Goal: Obtain resource: Download file/media

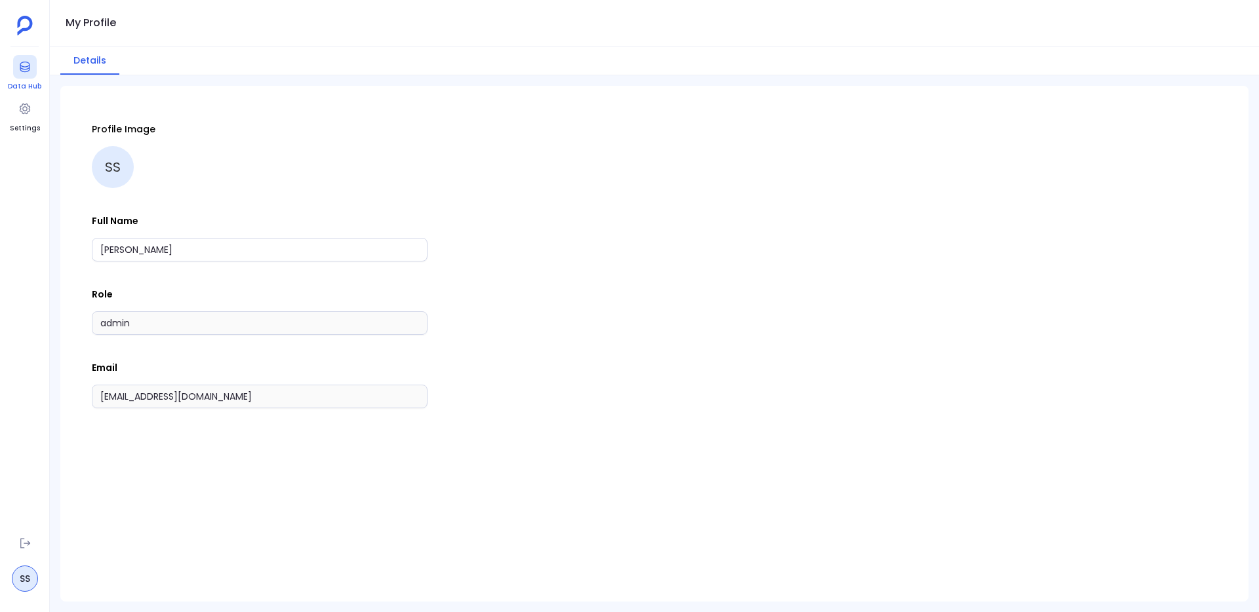
click at [26, 78] on div at bounding box center [25, 67] width 24 height 24
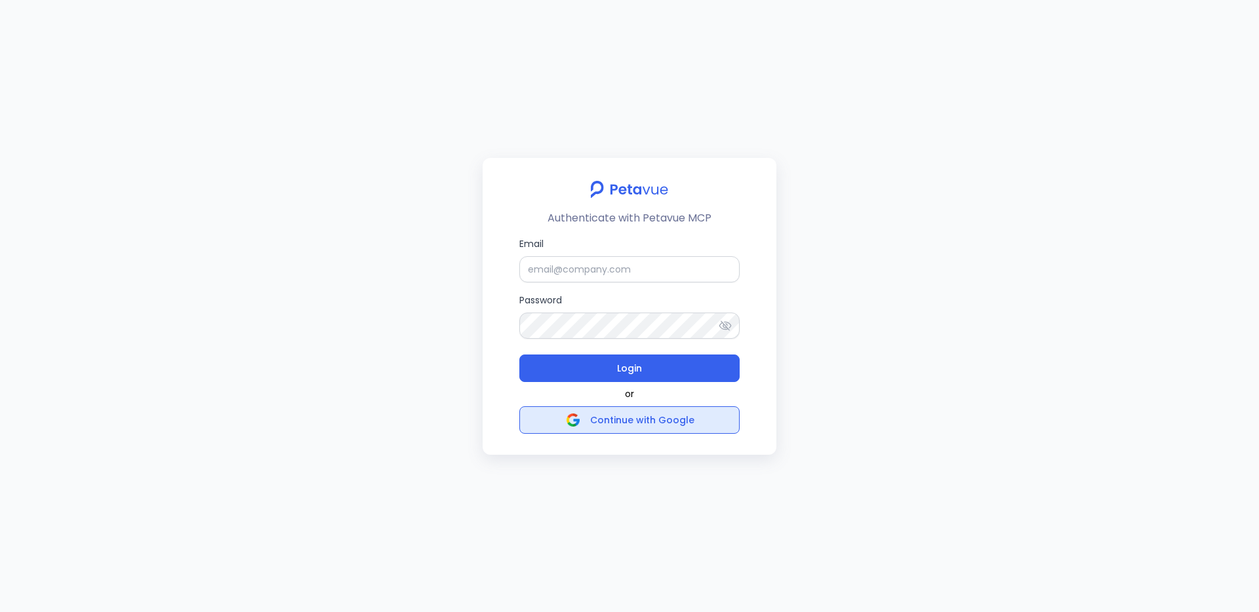
drag, startPoint x: 639, startPoint y: 373, endPoint x: 634, endPoint y: 420, distance: 46.8
click at [634, 420] on div "Authenticate with Petavue MCP Email Password Login or Continue with Google" at bounding box center [630, 306] width 294 height 297
click at [634, 420] on span "Continue with Google" at bounding box center [642, 420] width 104 height 13
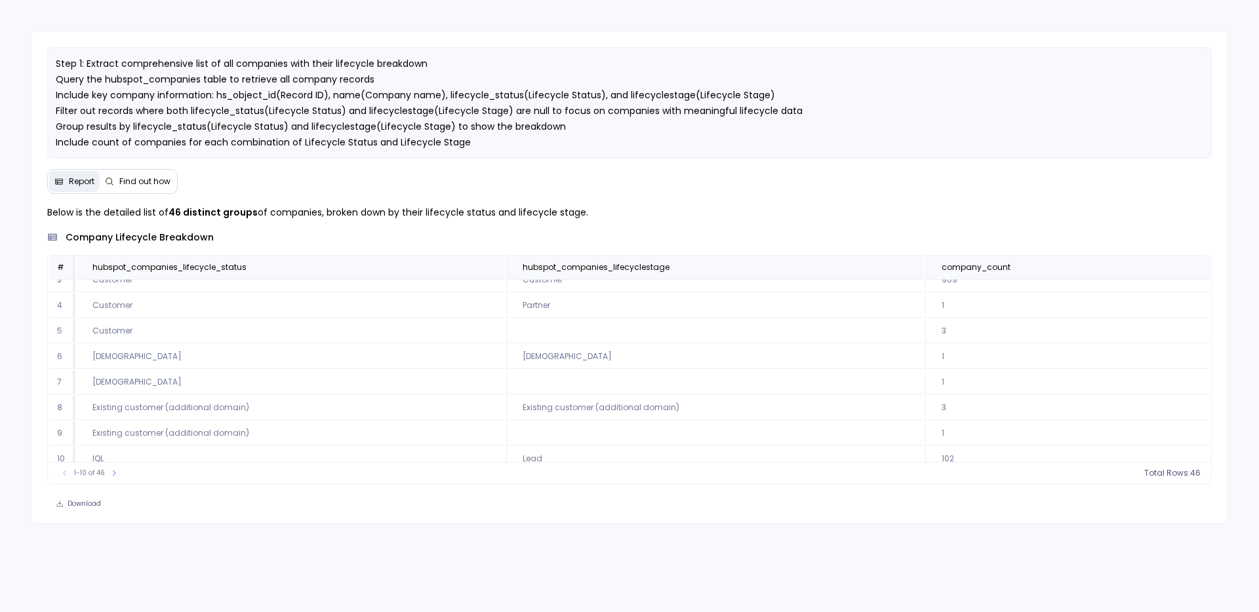
scroll to position [75, 0]
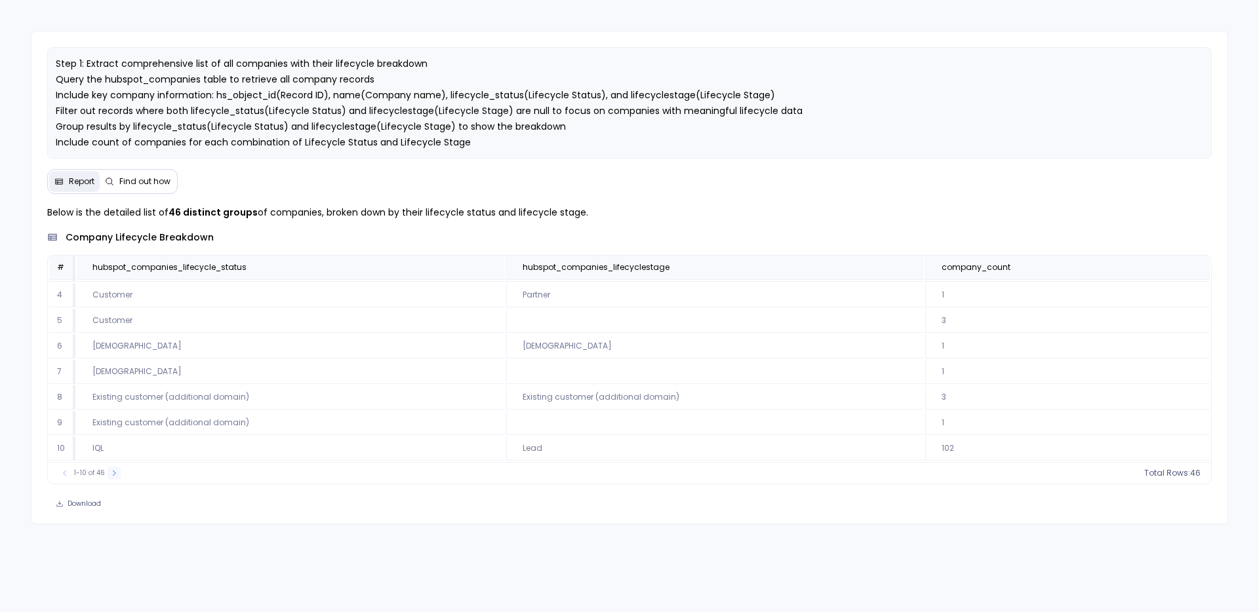
click at [110, 475] on icon at bounding box center [114, 473] width 8 height 8
click at [117, 475] on icon at bounding box center [119, 473] width 8 height 8
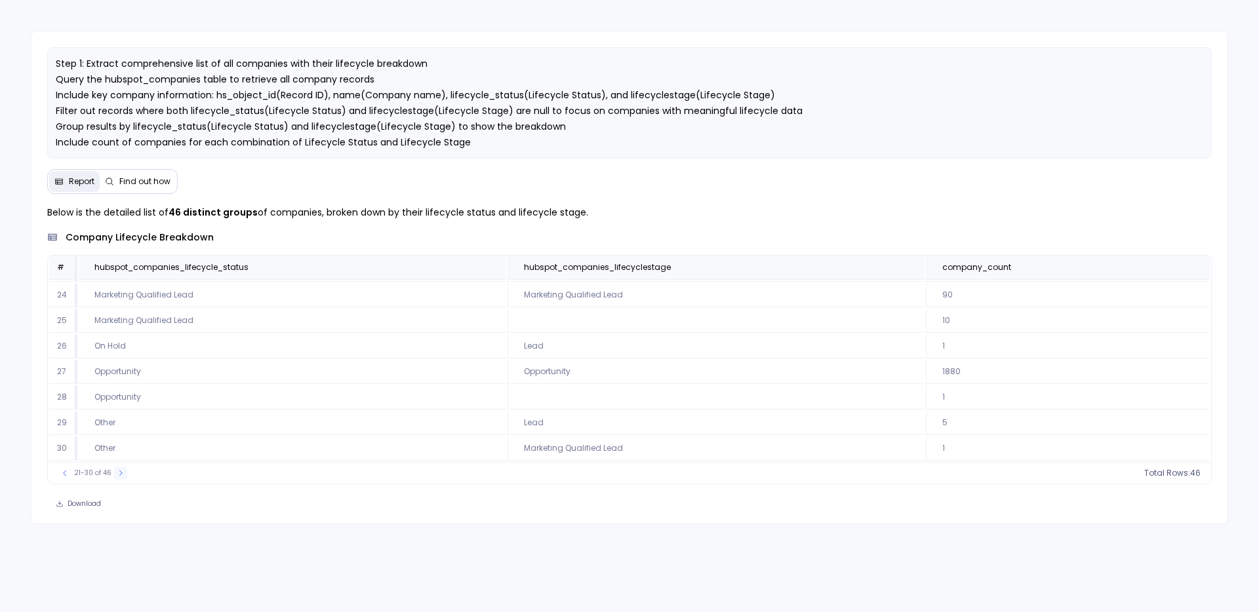
click at [117, 475] on icon at bounding box center [121, 473] width 8 height 8
click at [117, 475] on icon at bounding box center [120, 473] width 8 height 8
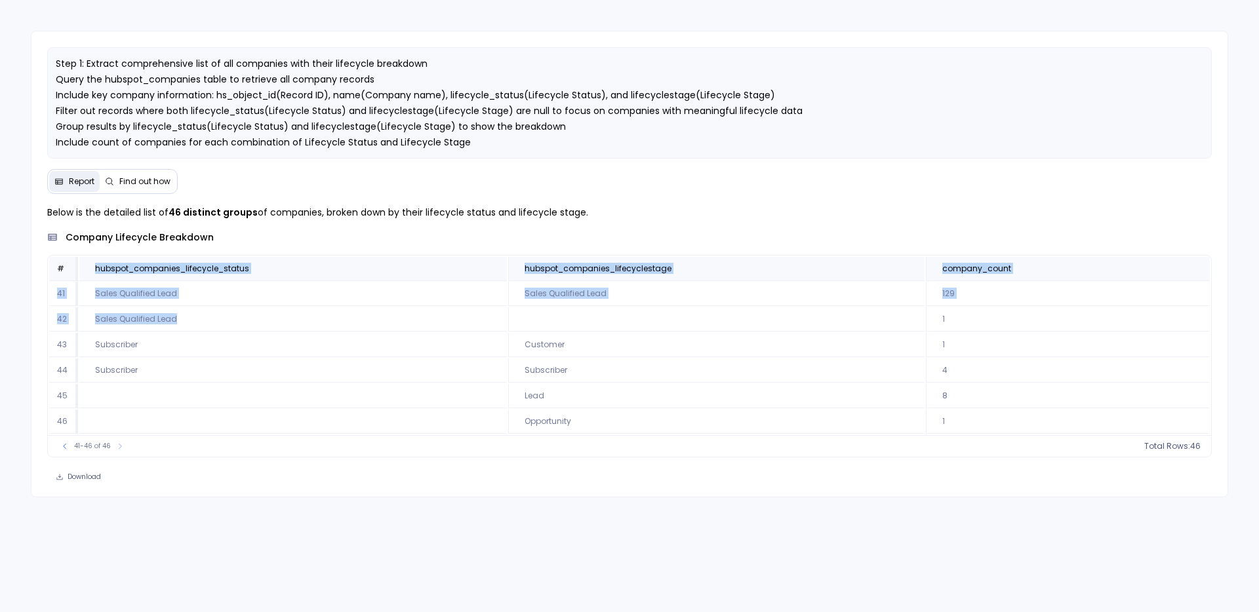
drag, startPoint x: 81, startPoint y: 274, endPoint x: 718, endPoint y: 315, distance: 638.6
click at [725, 315] on table "# hubspot_companies_lifecycle_status hubspot_companies_lifecyclestage company_c…" at bounding box center [630, 346] width 1164 height 180
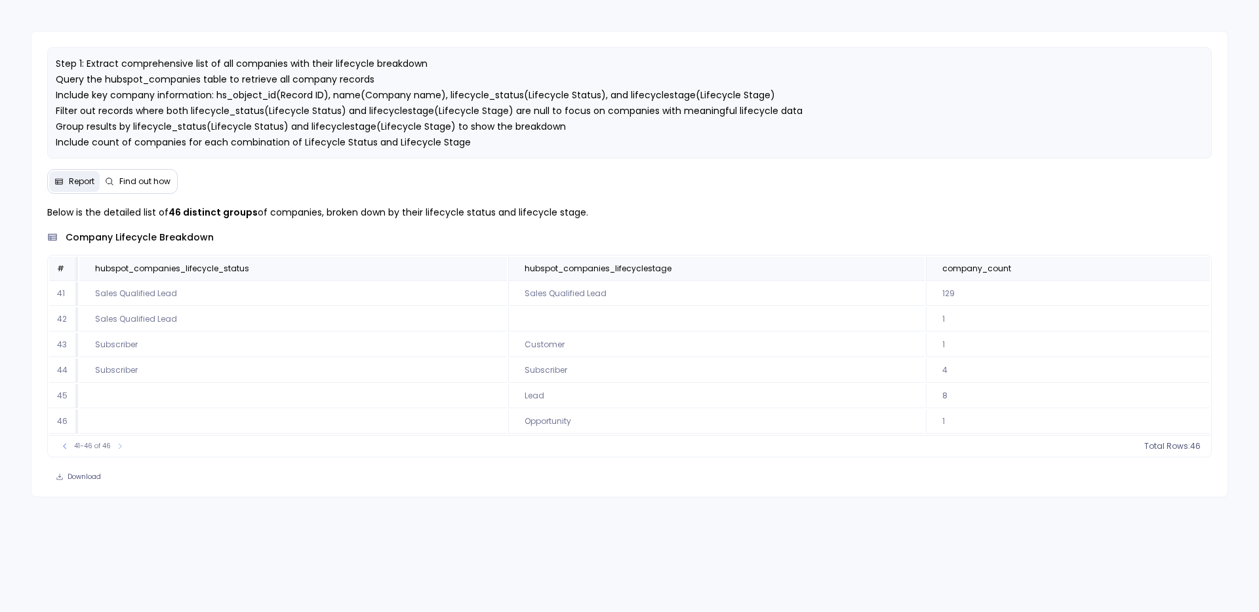
click at [528, 295] on td "Sales Qualified Lead" at bounding box center [716, 294] width 416 height 24
drag, startPoint x: 92, startPoint y: 291, endPoint x: 201, endPoint y: 289, distance: 109.5
click at [201, 289] on td "Sales Qualified Lead" at bounding box center [292, 294] width 427 height 24
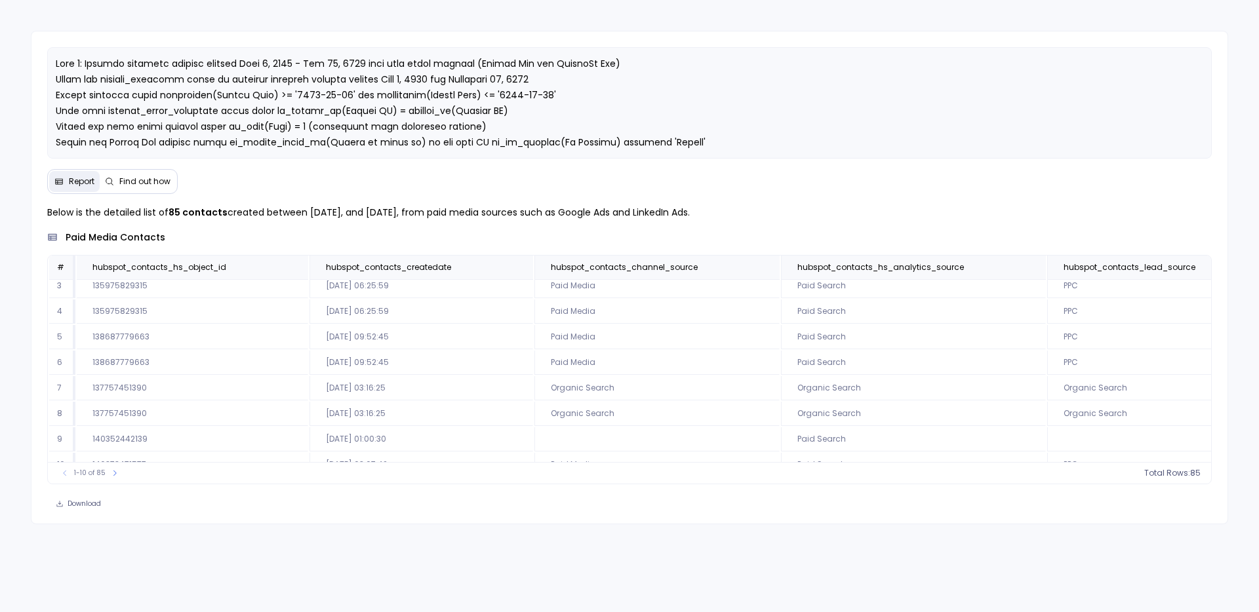
scroll to position [79, 0]
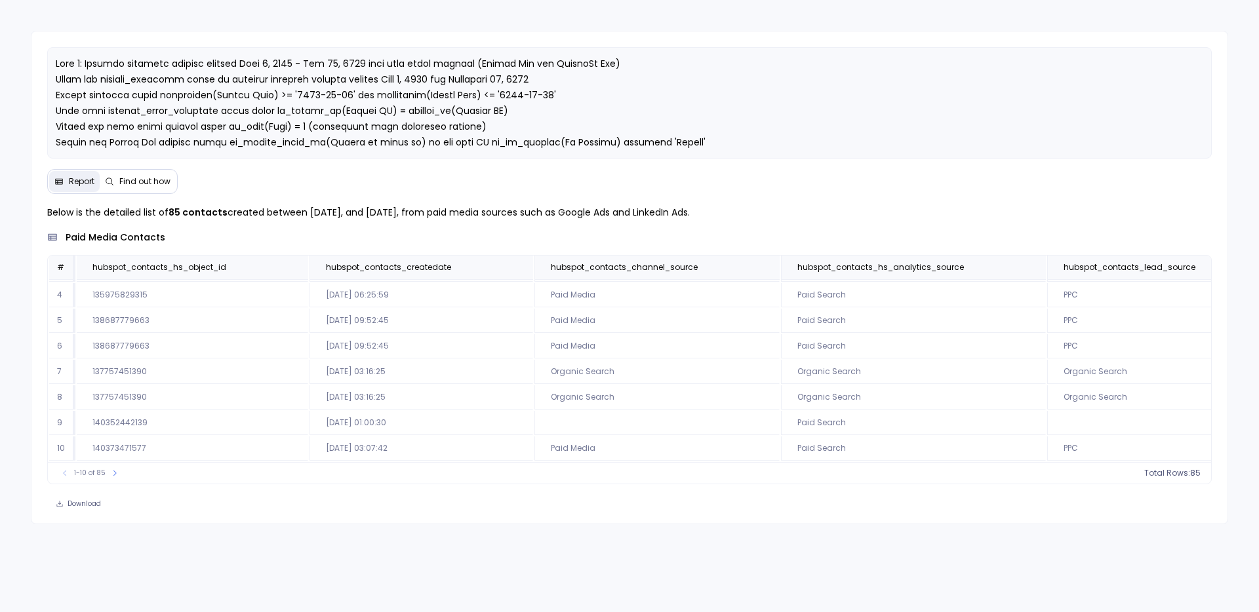
click at [570, 368] on td "Organic Search" at bounding box center [656, 372] width 245 height 24
copy td "Organic Search"
click at [111, 474] on icon at bounding box center [115, 473] width 8 height 8
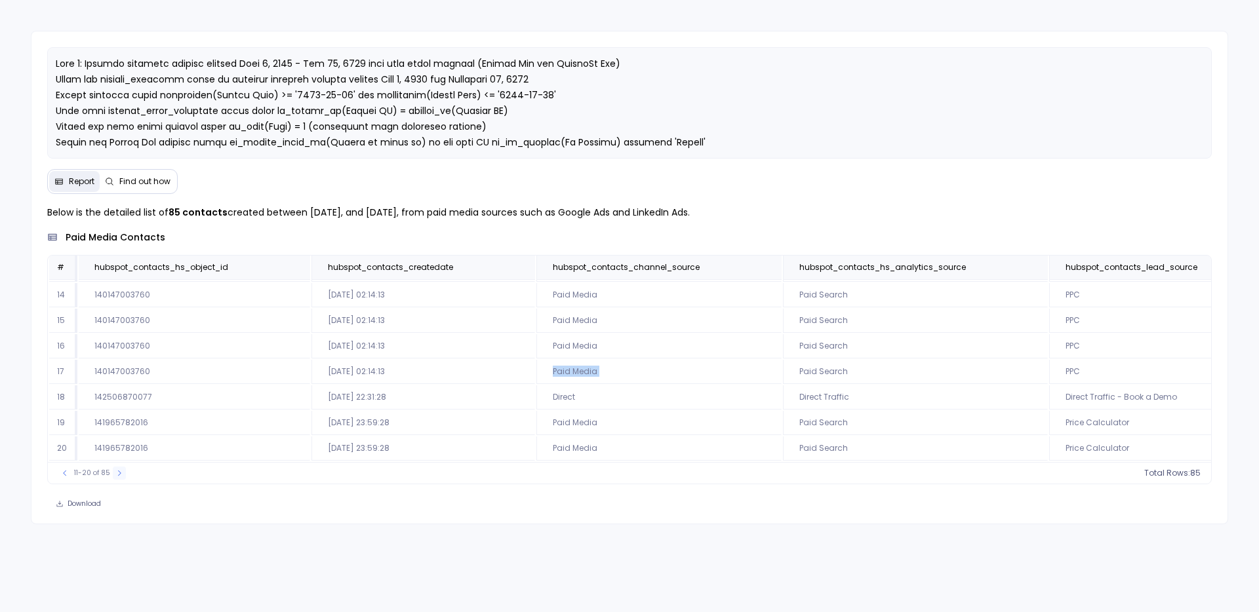
click at [115, 475] on icon at bounding box center [119, 473] width 8 height 8
click at [117, 475] on icon at bounding box center [121, 473] width 8 height 8
click at [114, 475] on button at bounding box center [120, 473] width 13 height 13
click at [115, 475] on button at bounding box center [121, 473] width 13 height 13
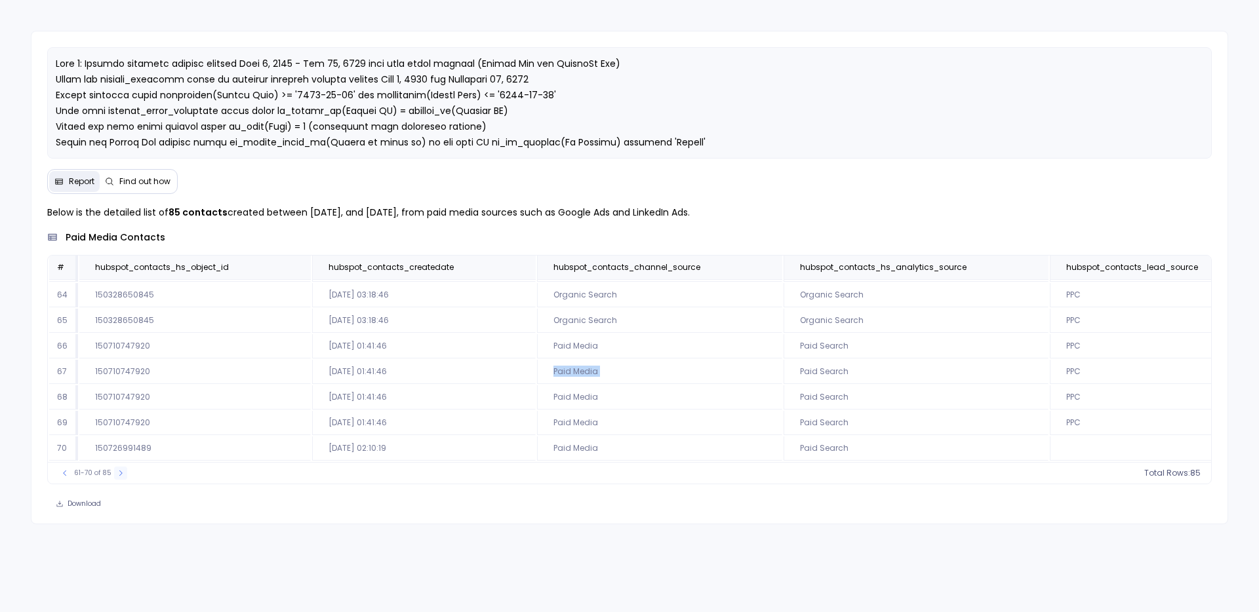
click at [114, 475] on button at bounding box center [120, 473] width 13 height 13
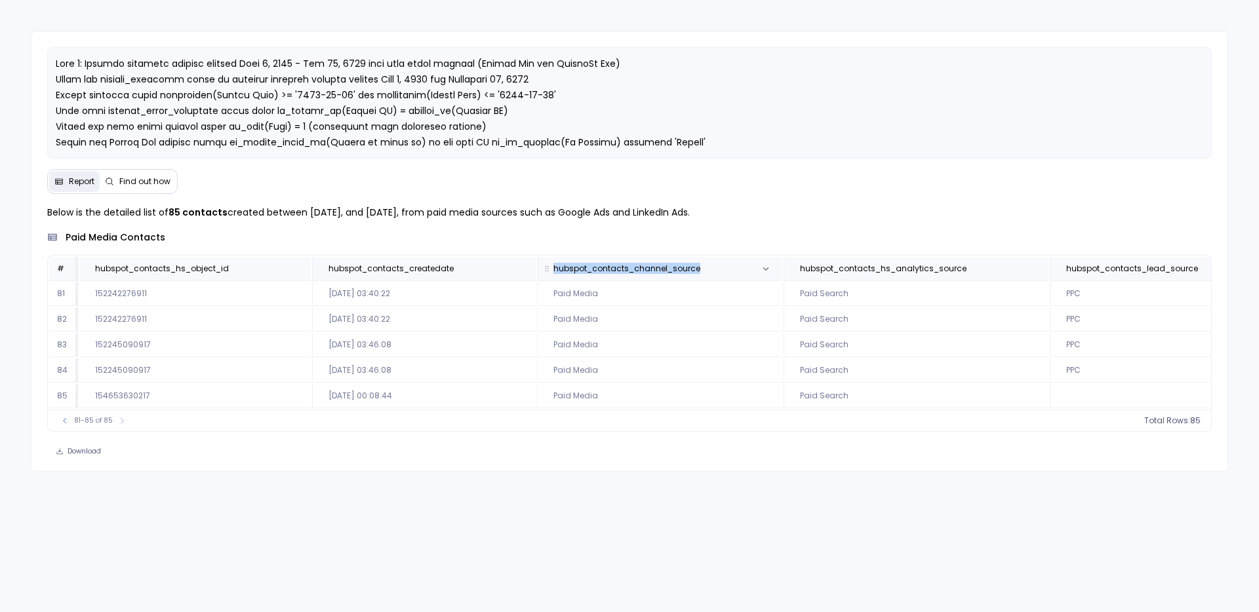
copy span "hubspot_contacts_channel_source"
drag, startPoint x: 694, startPoint y: 266, endPoint x: 551, endPoint y: 271, distance: 143.7
click at [551, 271] on span "hubspot_contacts_channel_source" at bounding box center [645, 269] width 205 height 10
click at [63, 424] on icon at bounding box center [64, 420] width 3 height 5
click at [63, 424] on td "76" at bounding box center [63, 422] width 29 height 24
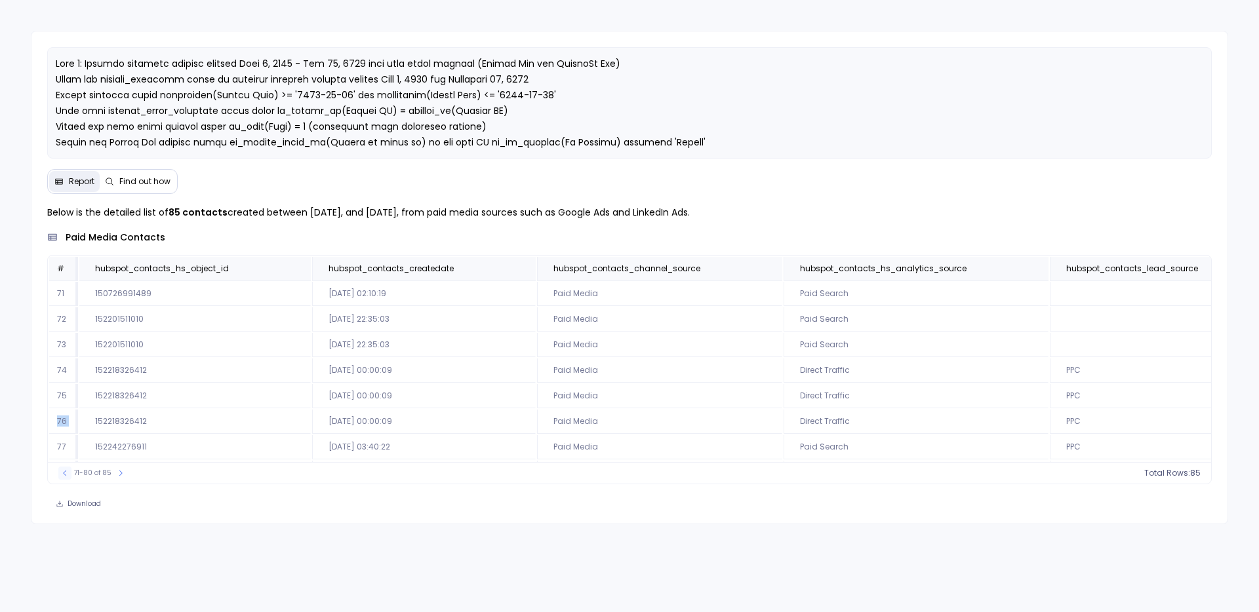
click at [63, 424] on td "76" at bounding box center [63, 422] width 29 height 24
click at [62, 473] on icon at bounding box center [65, 473] width 8 height 8
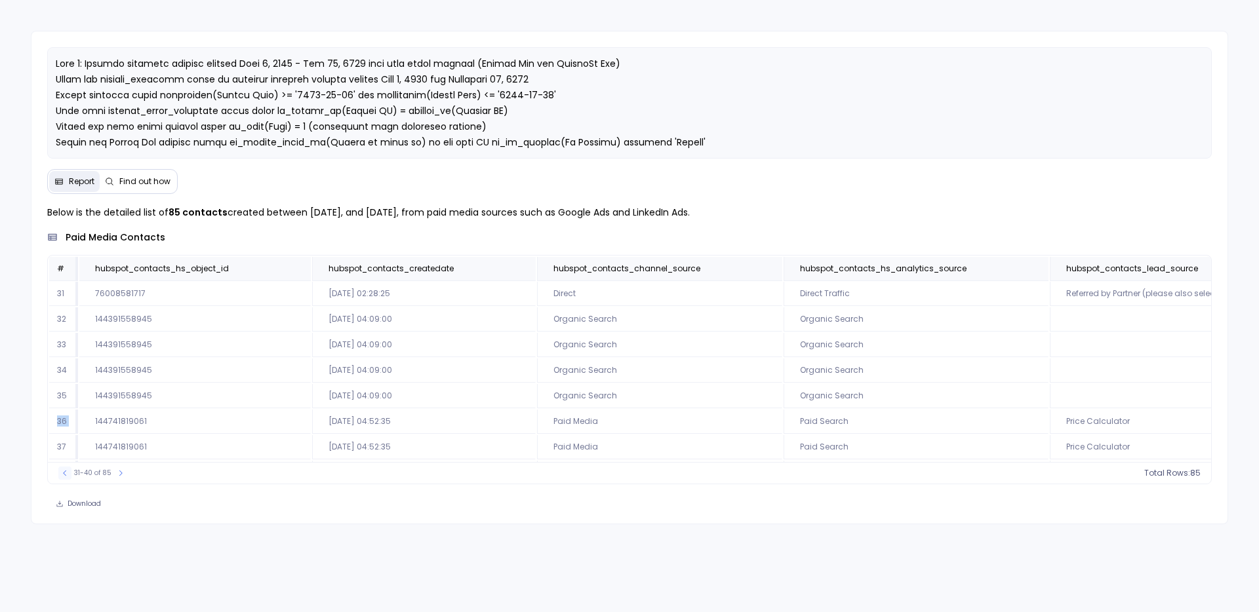
click at [62, 473] on icon at bounding box center [65, 473] width 8 height 8
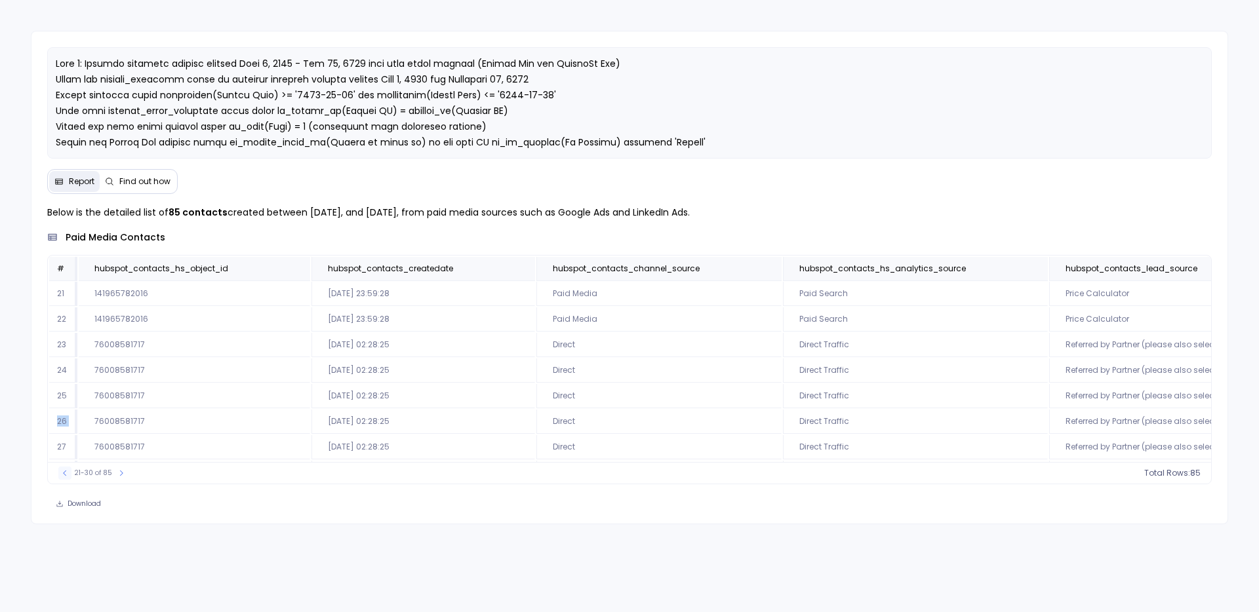
click at [62, 473] on icon at bounding box center [65, 473] width 8 height 8
drag, startPoint x: 140, startPoint y: 62, endPoint x: 569, endPoint y: 62, distance: 429.4
click at [621, 57] on p at bounding box center [630, 134] width 1148 height 157
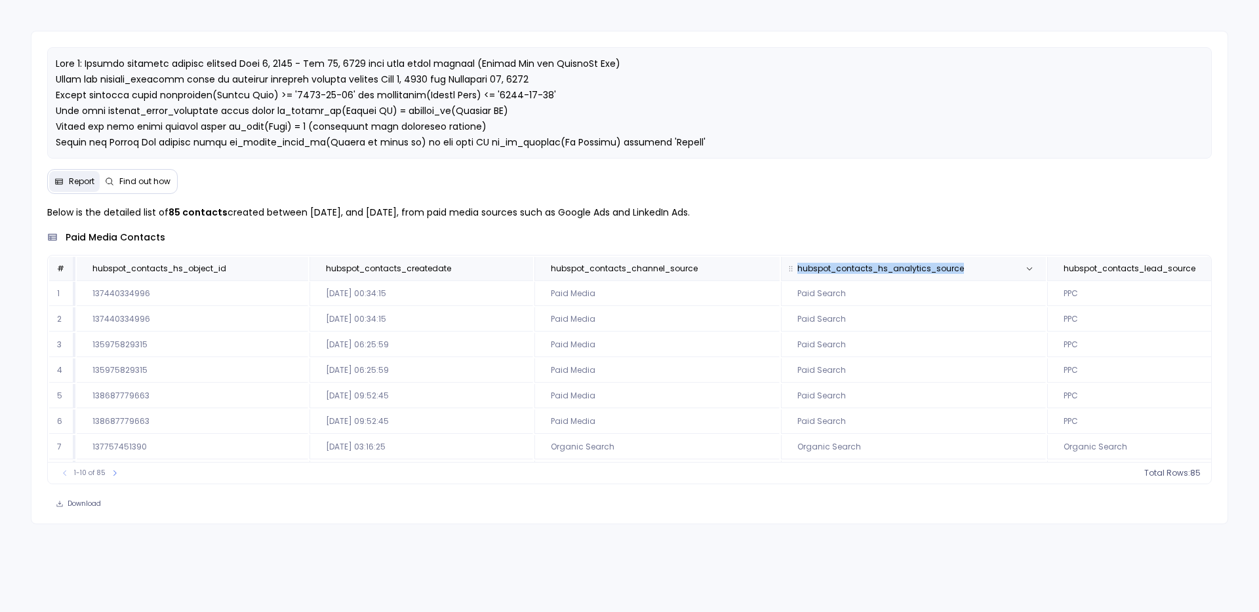
copy span "hubspot_contacts_hs_analytics_source"
drag, startPoint x: 970, startPoint y: 267, endPoint x: 823, endPoint y: 193, distance: 163.9
click at [788, 264] on span "hubspot_contacts_hs_analytics_source" at bounding box center [899, 269] width 224 height 10
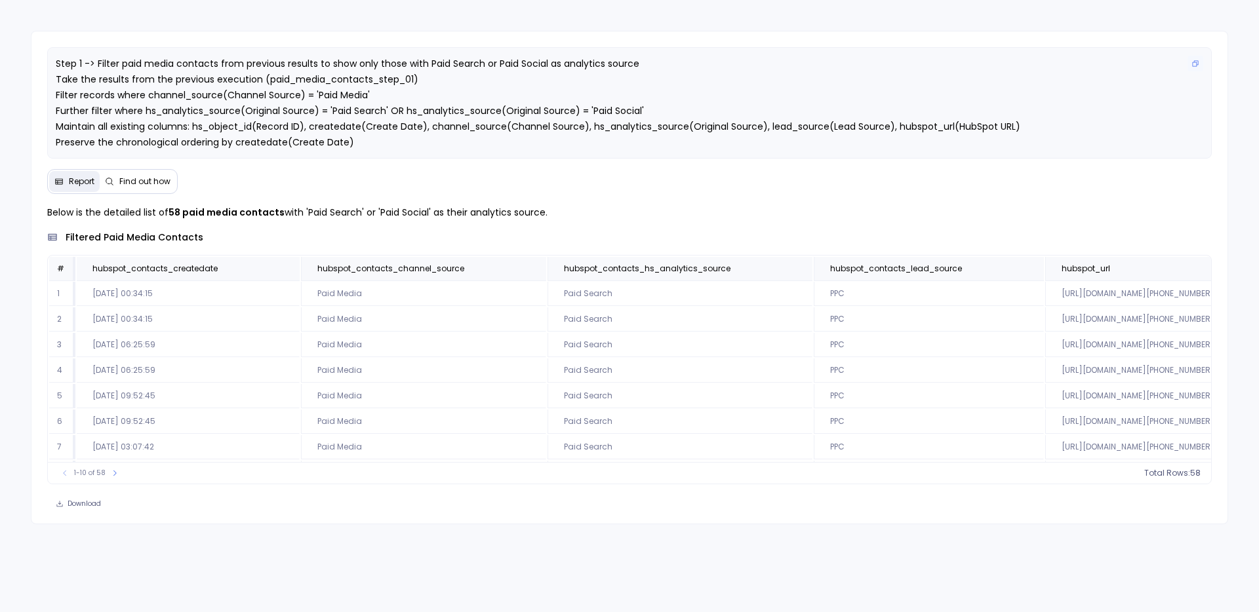
drag, startPoint x: 182, startPoint y: 113, endPoint x: 564, endPoint y: 113, distance: 382.2
click at [564, 113] on span "Step 1 -> Filter paid media contacts from previous results to show only those w…" at bounding box center [538, 111] width 964 height 108
drag, startPoint x: 186, startPoint y: 123, endPoint x: 219, endPoint y: 123, distance: 33.4
click at [219, 123] on span "Step 1 -> Filter paid media contacts from previous results to show only those w…" at bounding box center [538, 111] width 964 height 108
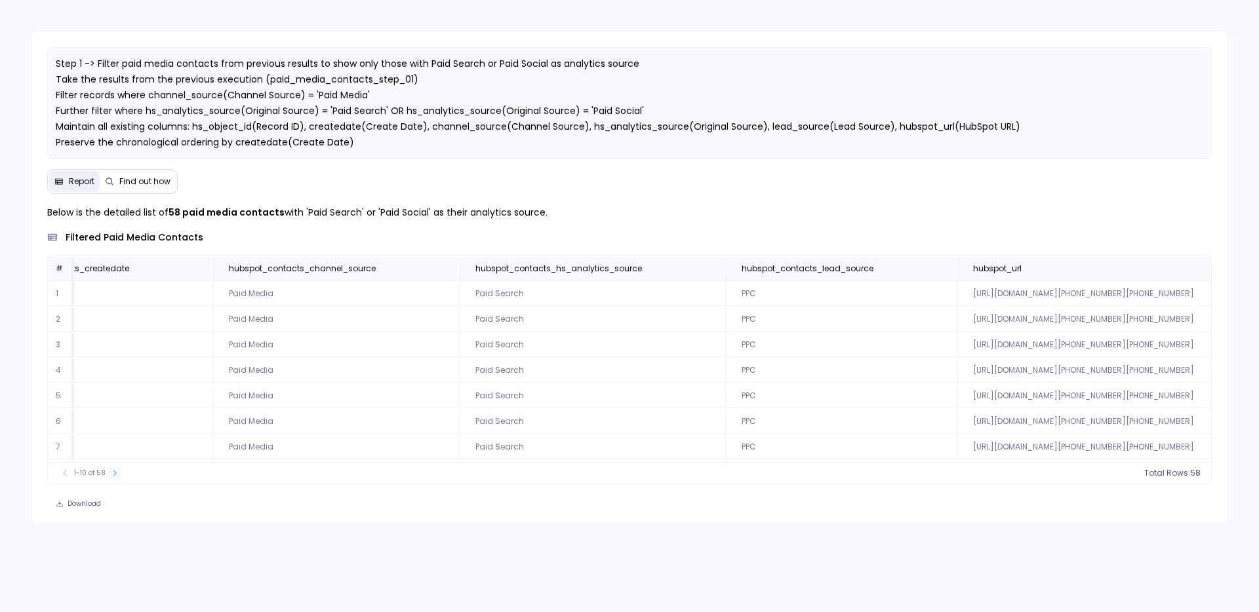
click at [111, 473] on icon at bounding box center [115, 473] width 8 height 8
click at [118, 475] on icon at bounding box center [119, 473] width 8 height 8
click at [120, 475] on icon at bounding box center [121, 473] width 3 height 5
click at [119, 475] on icon at bounding box center [120, 473] width 3 height 5
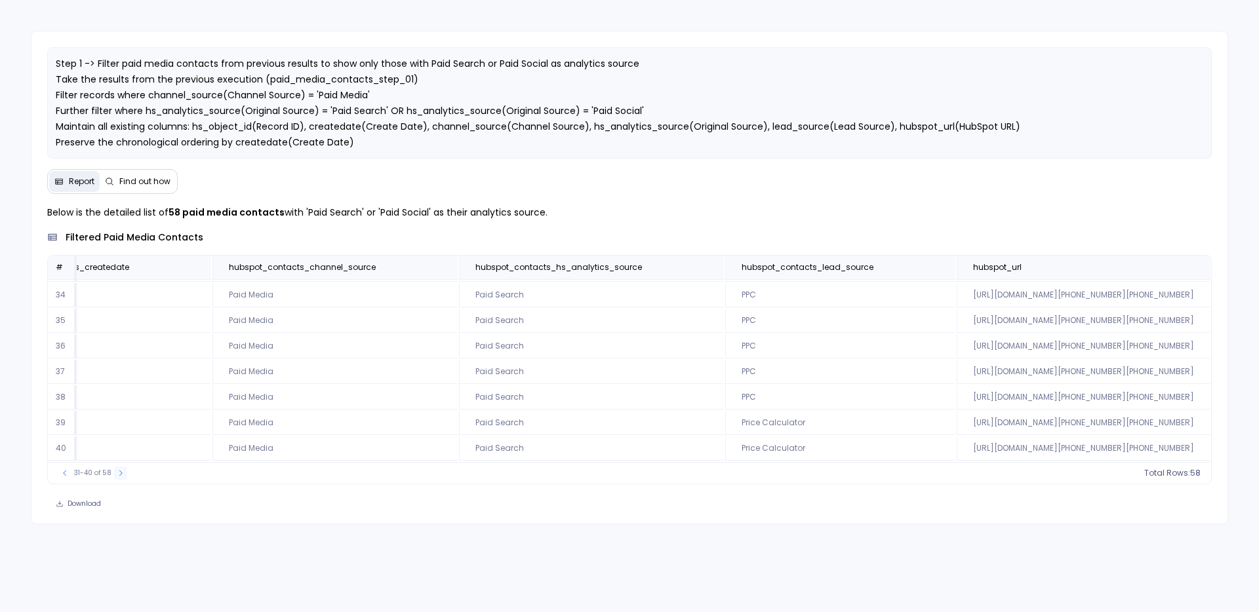
click at [118, 475] on icon at bounding box center [121, 473] width 8 height 8
click at [87, 497] on button "Download" at bounding box center [78, 504] width 62 height 18
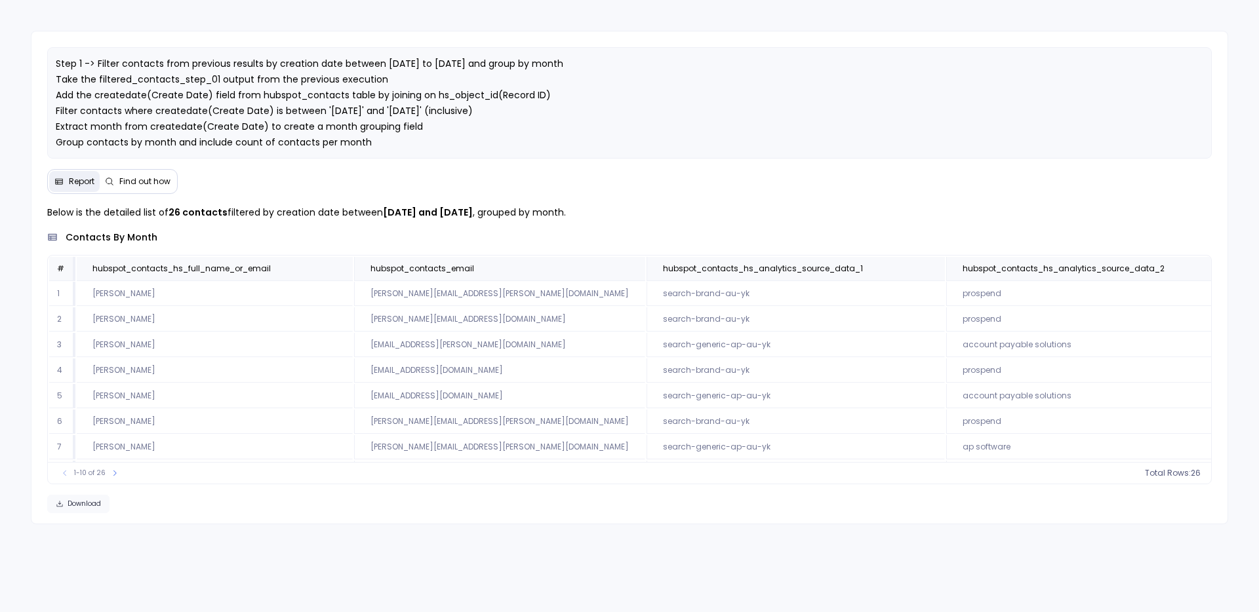
click at [92, 505] on span "Download" at bounding box center [84, 504] width 33 height 9
